Goal: Task Accomplishment & Management: Manage account settings

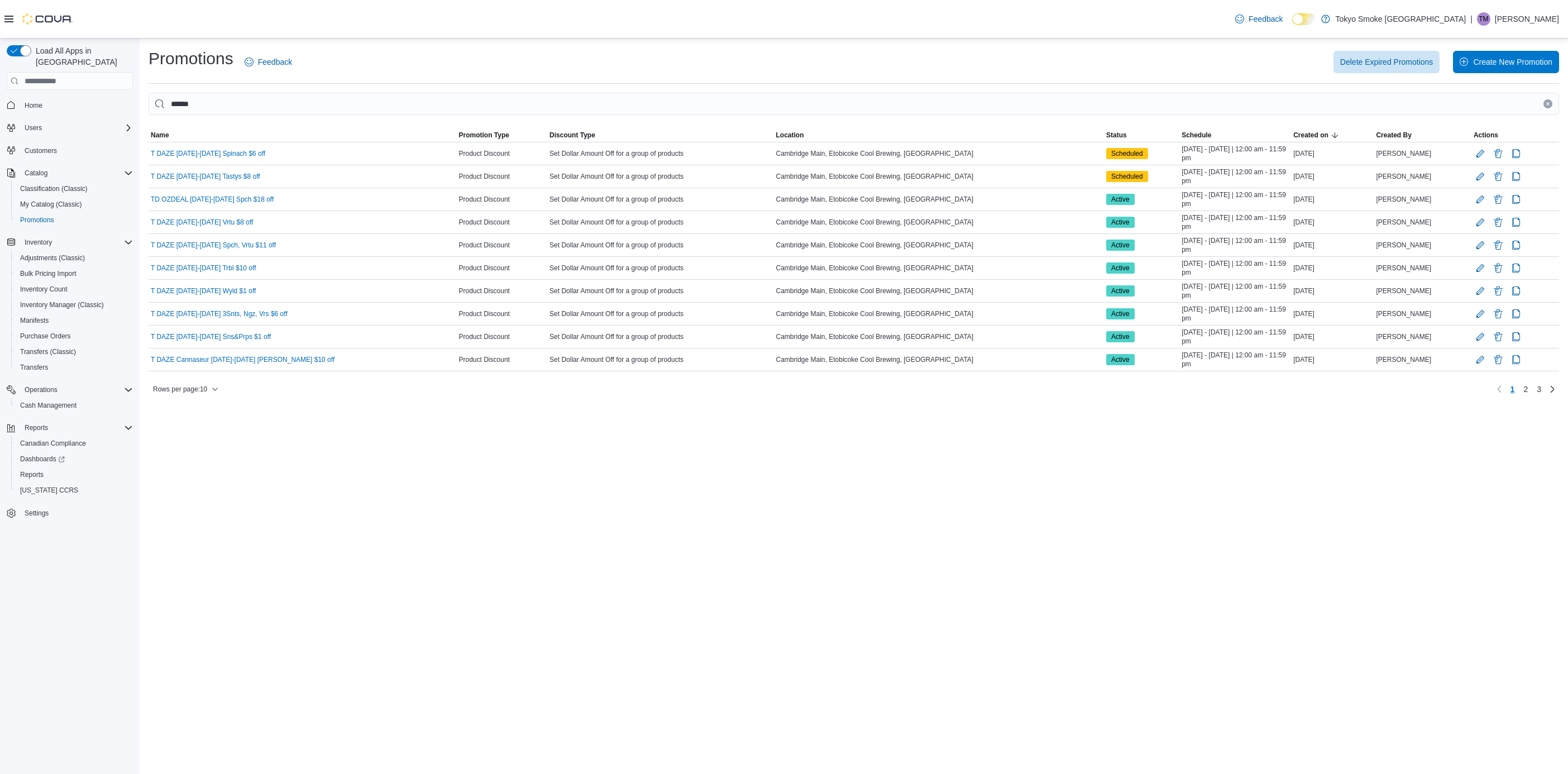
click at [1545, 23] on p "[PERSON_NAME]" at bounding box center [1528, 19] width 65 height 14
click at [1501, 116] on span "Sign Out" at bounding box center [1487, 116] width 30 height 11
